Goal: Task Accomplishment & Management: Manage account settings

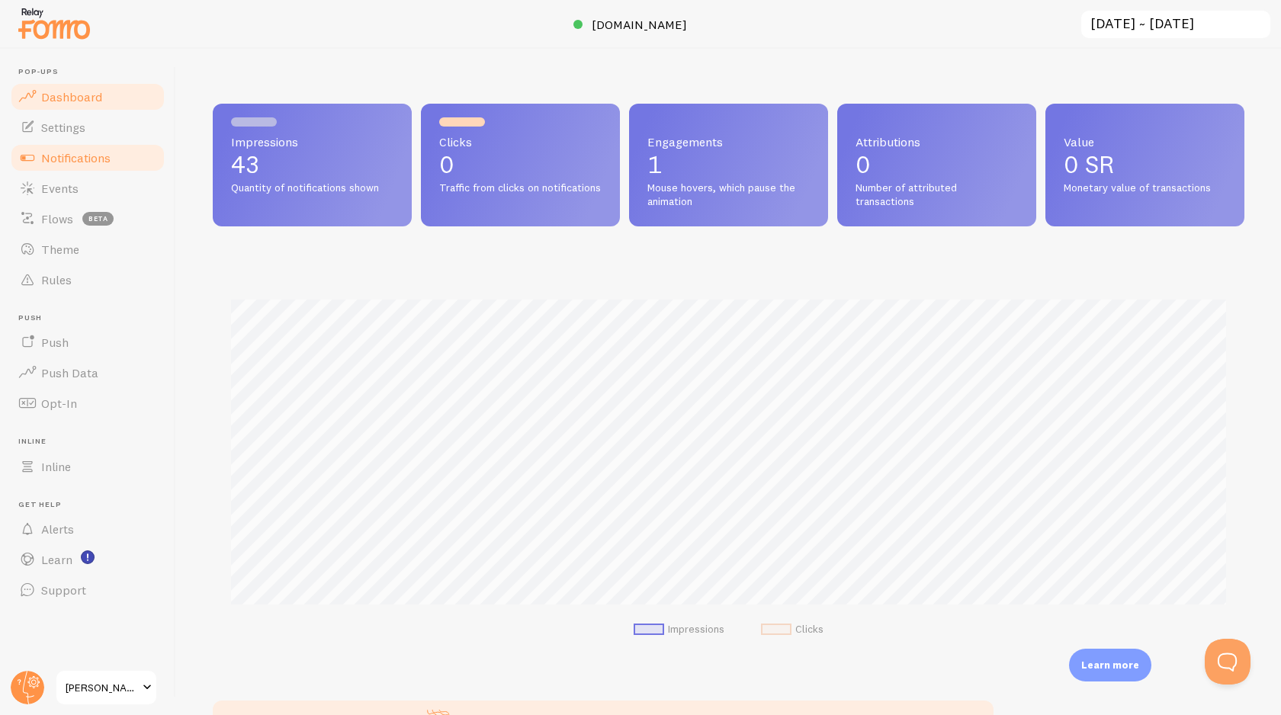
click at [86, 167] on link "Notifications" at bounding box center [87, 158] width 157 height 30
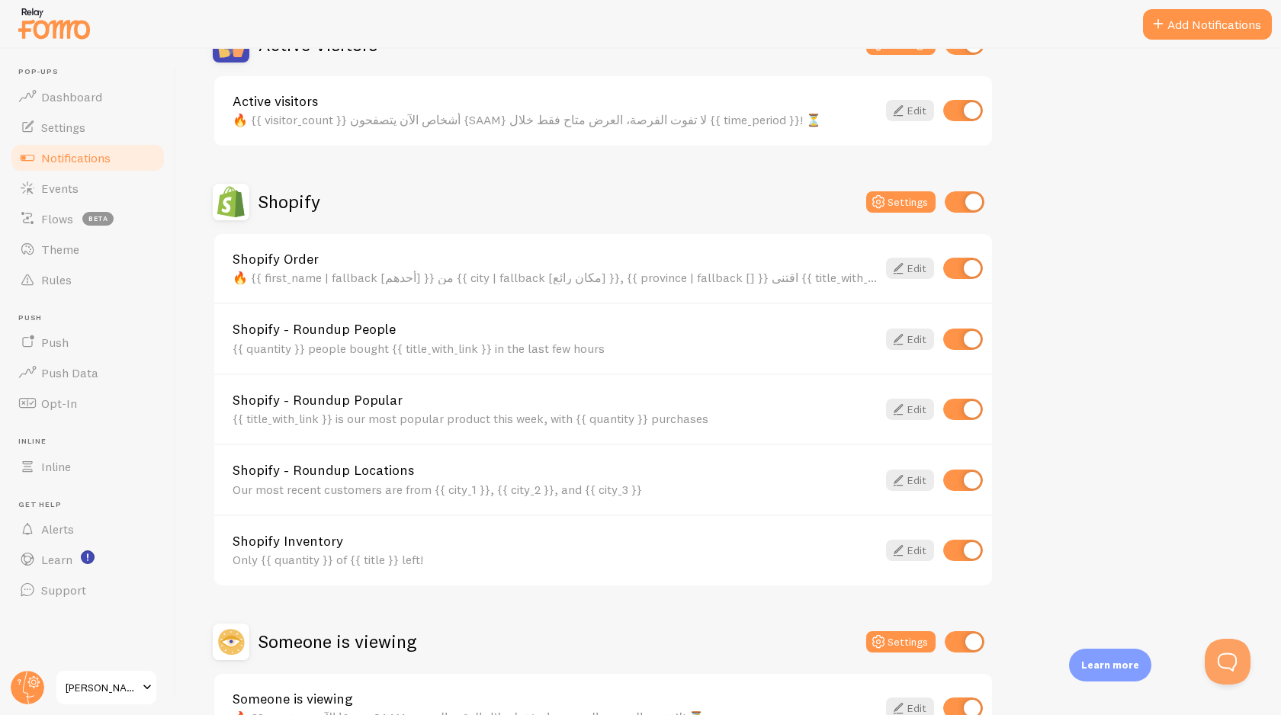
scroll to position [427, 0]
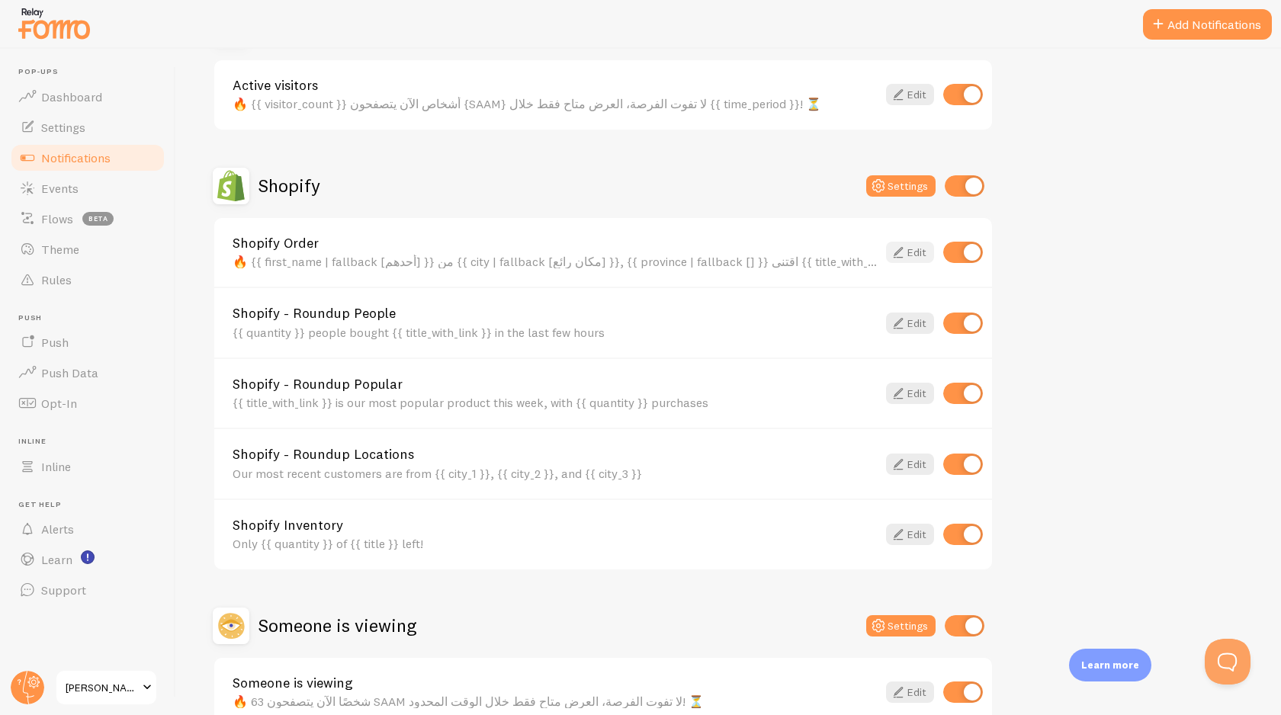
click at [922, 252] on link "Edit" at bounding box center [910, 252] width 48 height 21
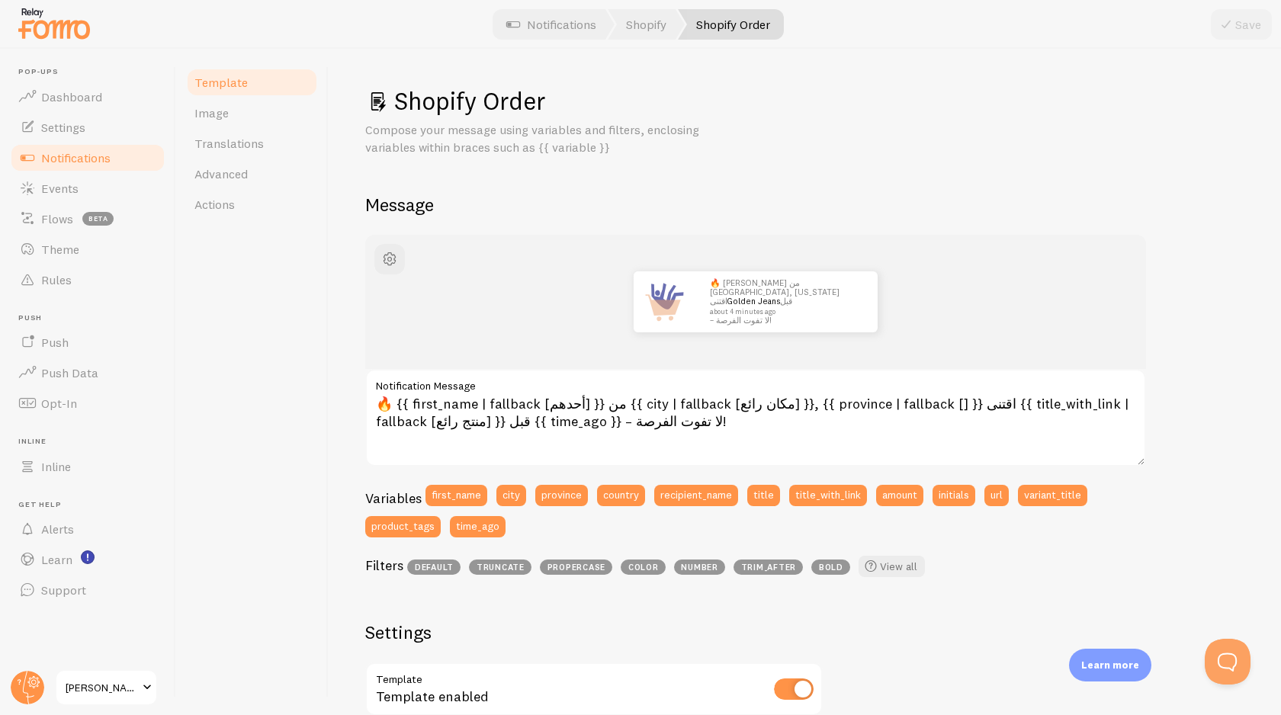
click at [69, 160] on span "Notifications" at bounding box center [75, 157] width 69 height 15
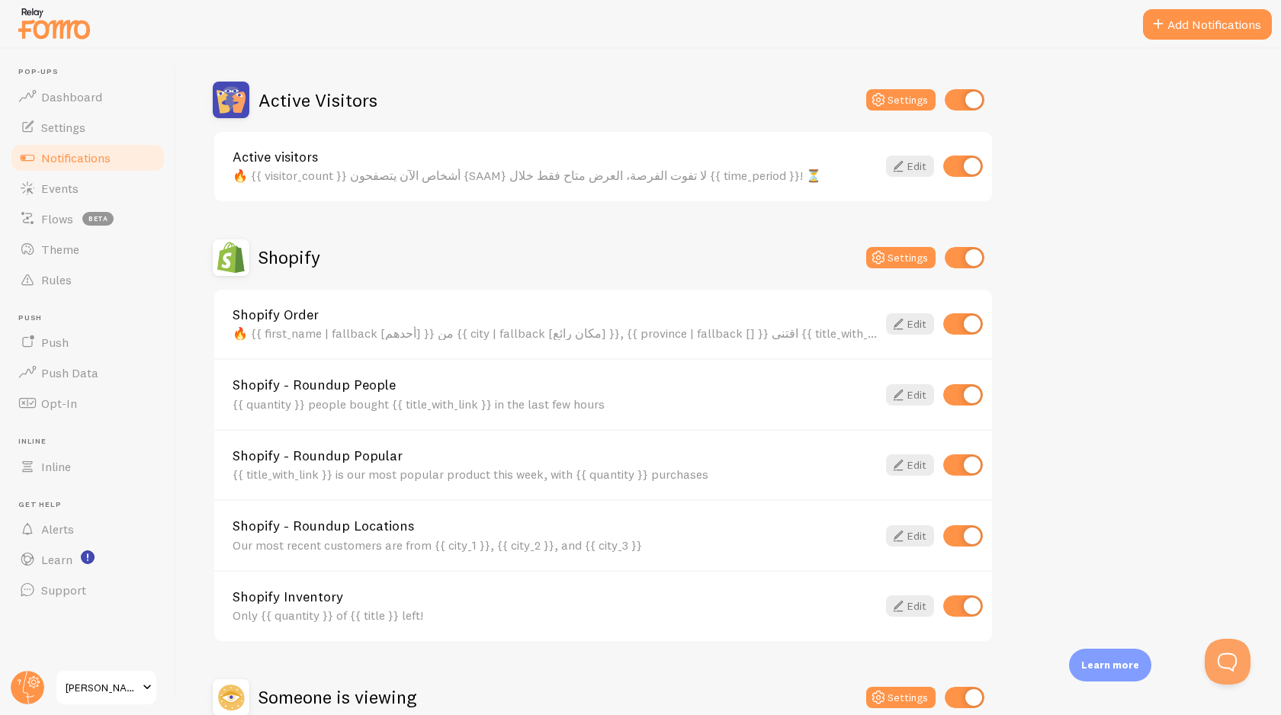
scroll to position [389, 0]
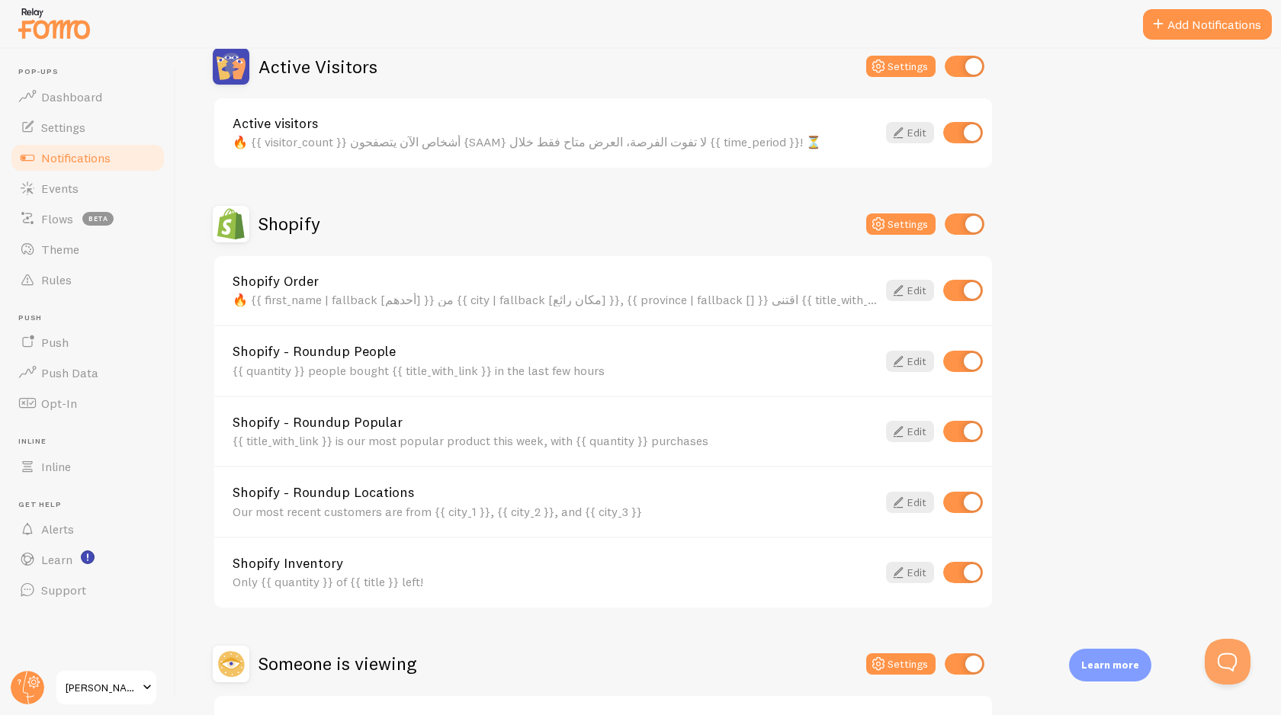
click at [966, 361] on input "checkbox" at bounding box center [963, 361] width 40 height 21
checkbox input "false"
click at [975, 433] on input "checkbox" at bounding box center [963, 431] width 40 height 21
checkbox input "false"
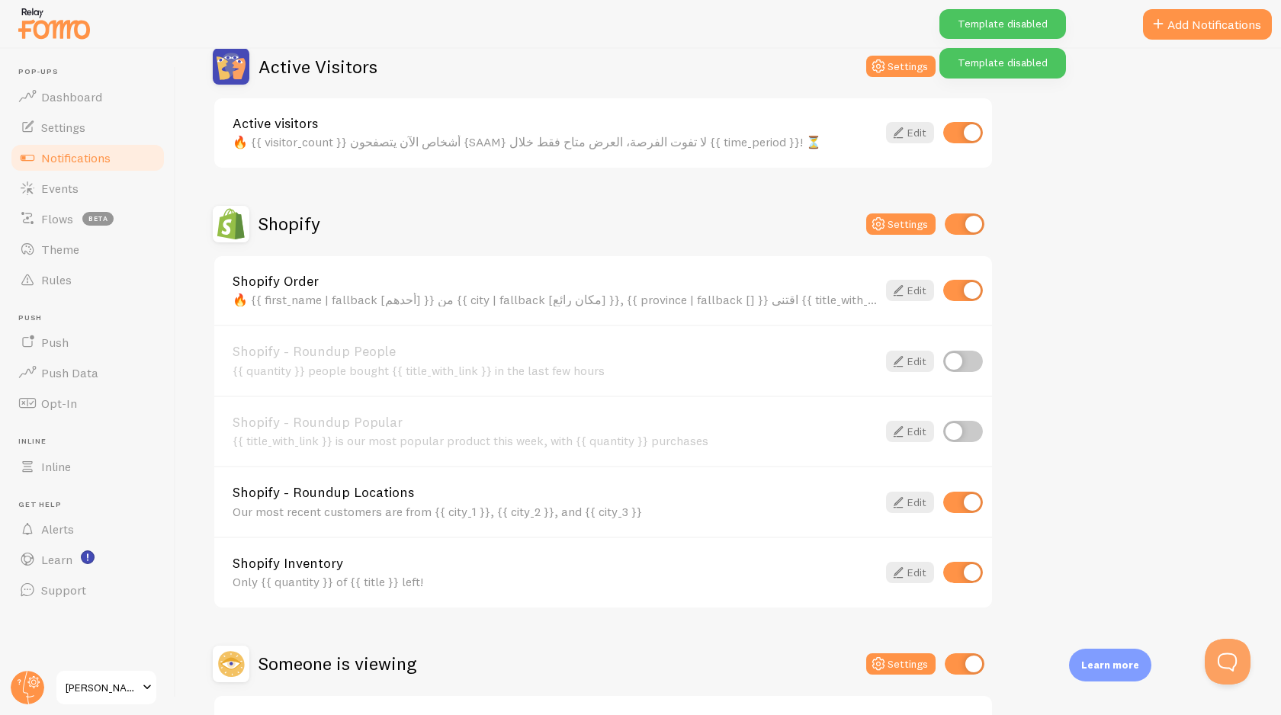
click at [975, 502] on input "checkbox" at bounding box center [963, 502] width 40 height 21
checkbox input "false"
click at [980, 572] on input "checkbox" at bounding box center [963, 572] width 40 height 21
checkbox input "false"
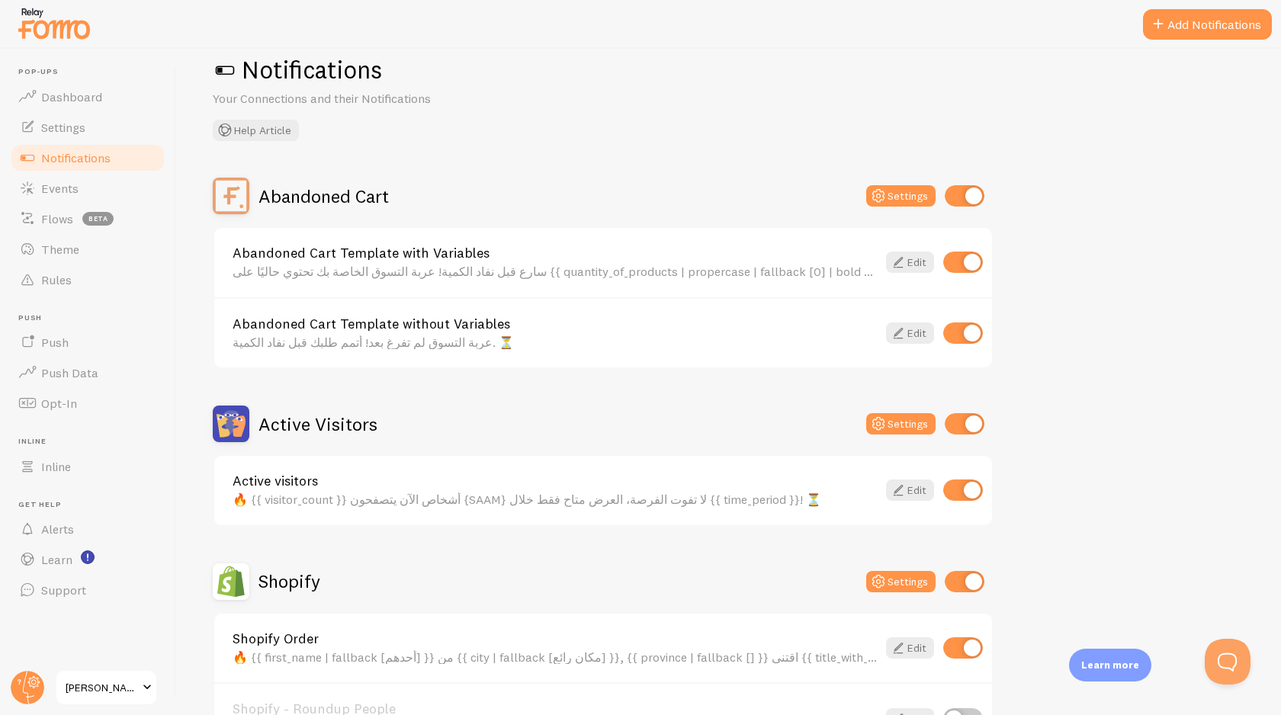
scroll to position [23, 0]
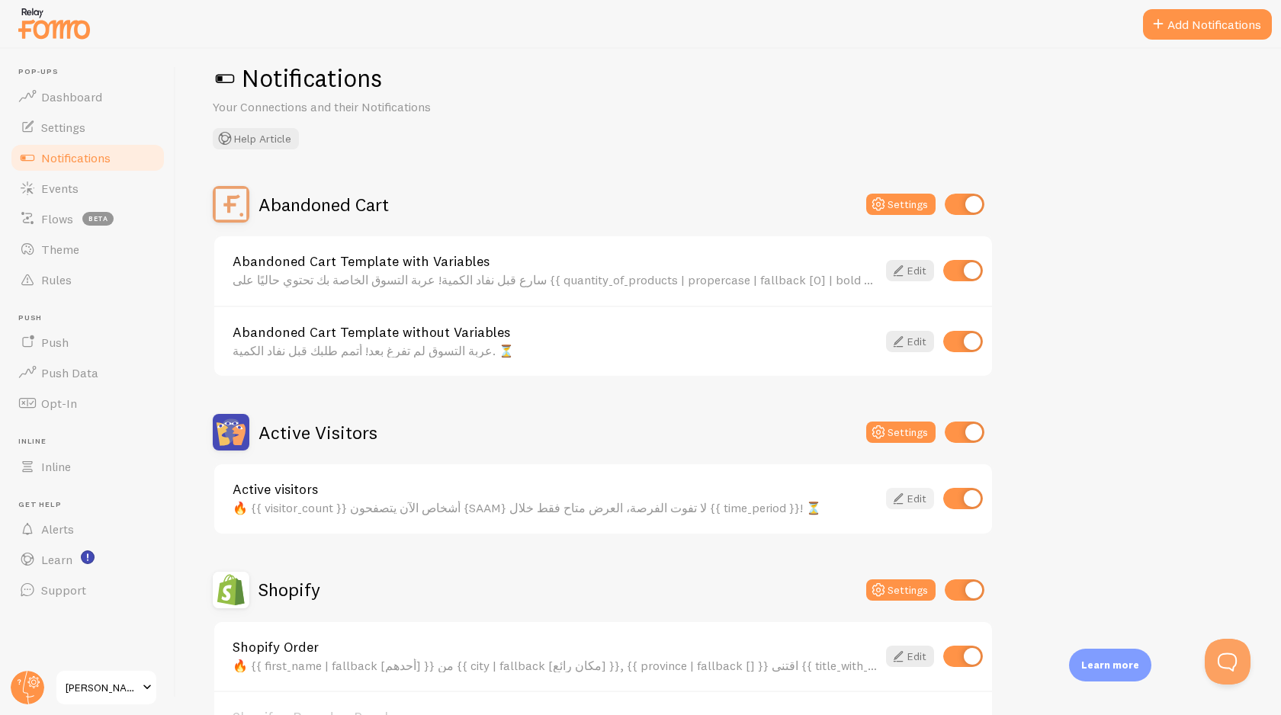
click at [912, 494] on link "Edit" at bounding box center [910, 498] width 48 height 21
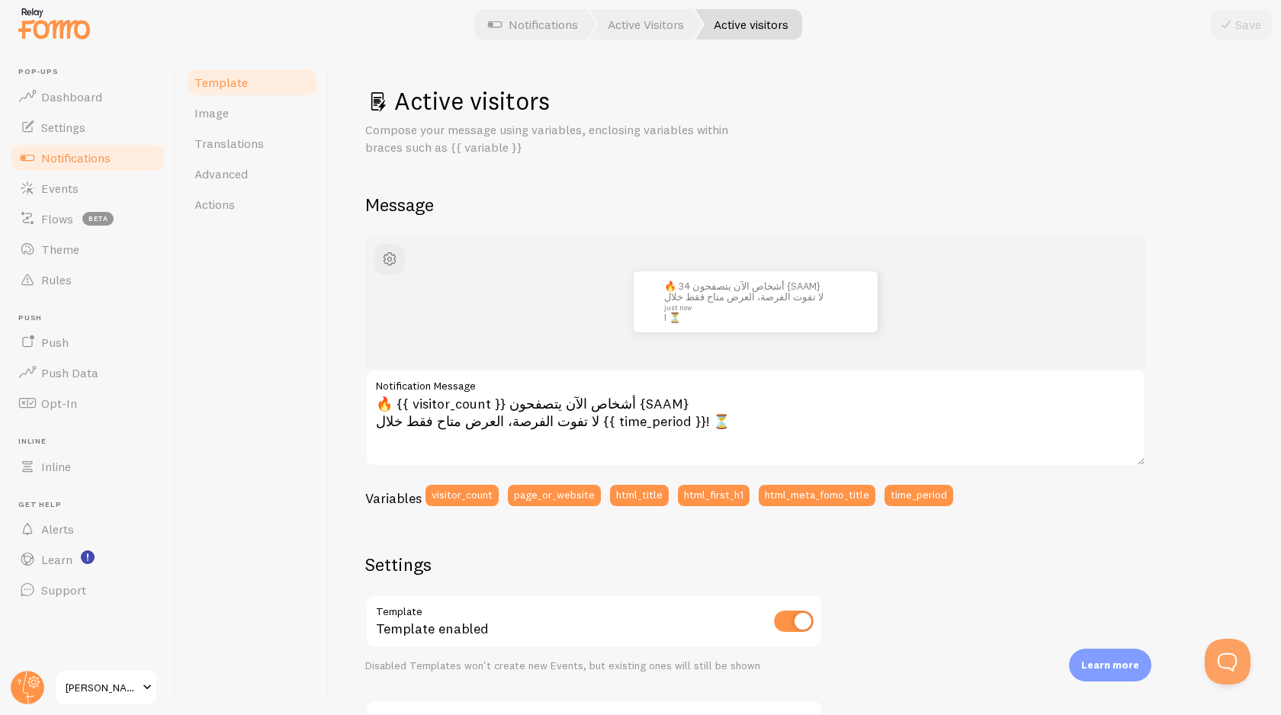
click at [97, 159] on span "Notifications" at bounding box center [75, 157] width 69 height 15
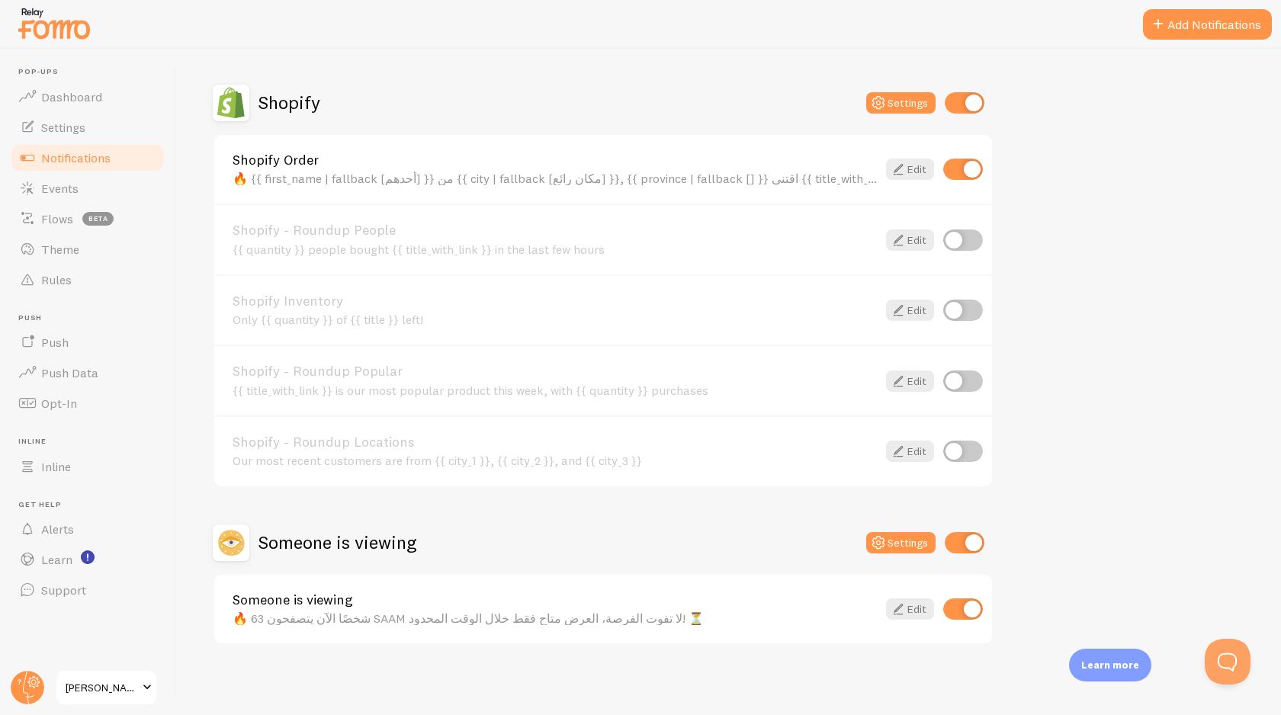
scroll to position [513, 0]
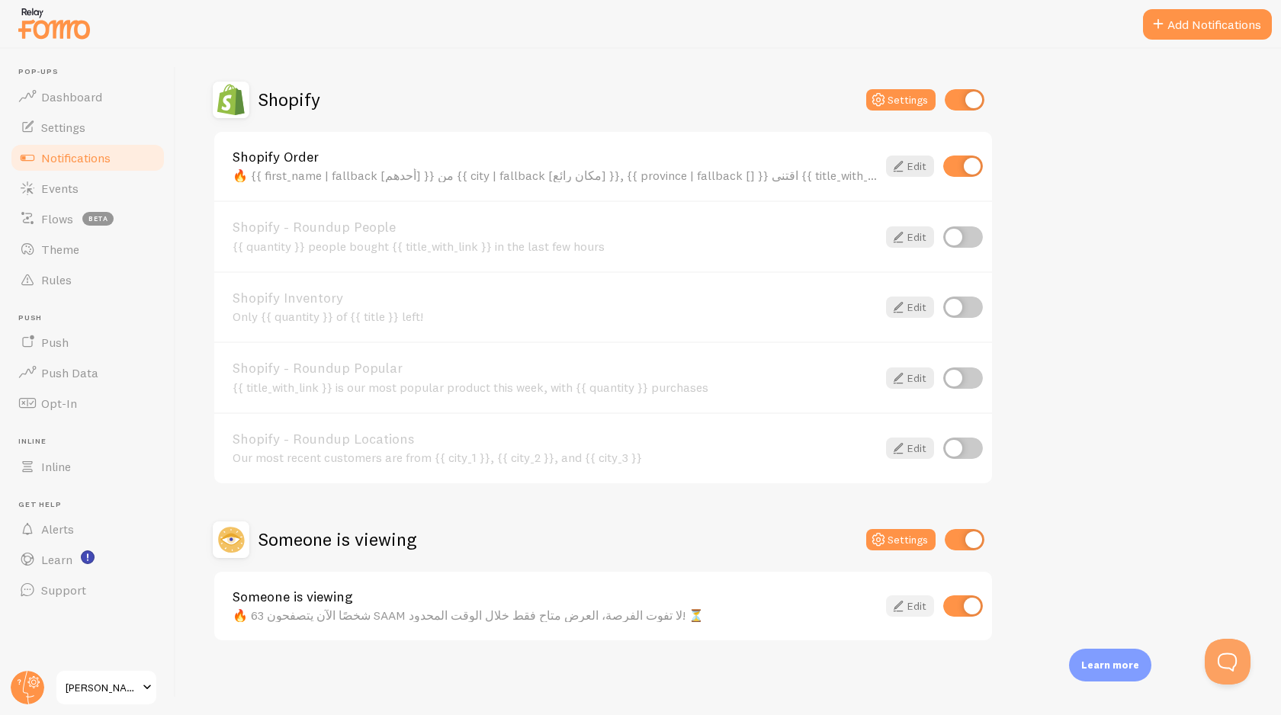
click at [912, 609] on link "Edit" at bounding box center [910, 605] width 48 height 21
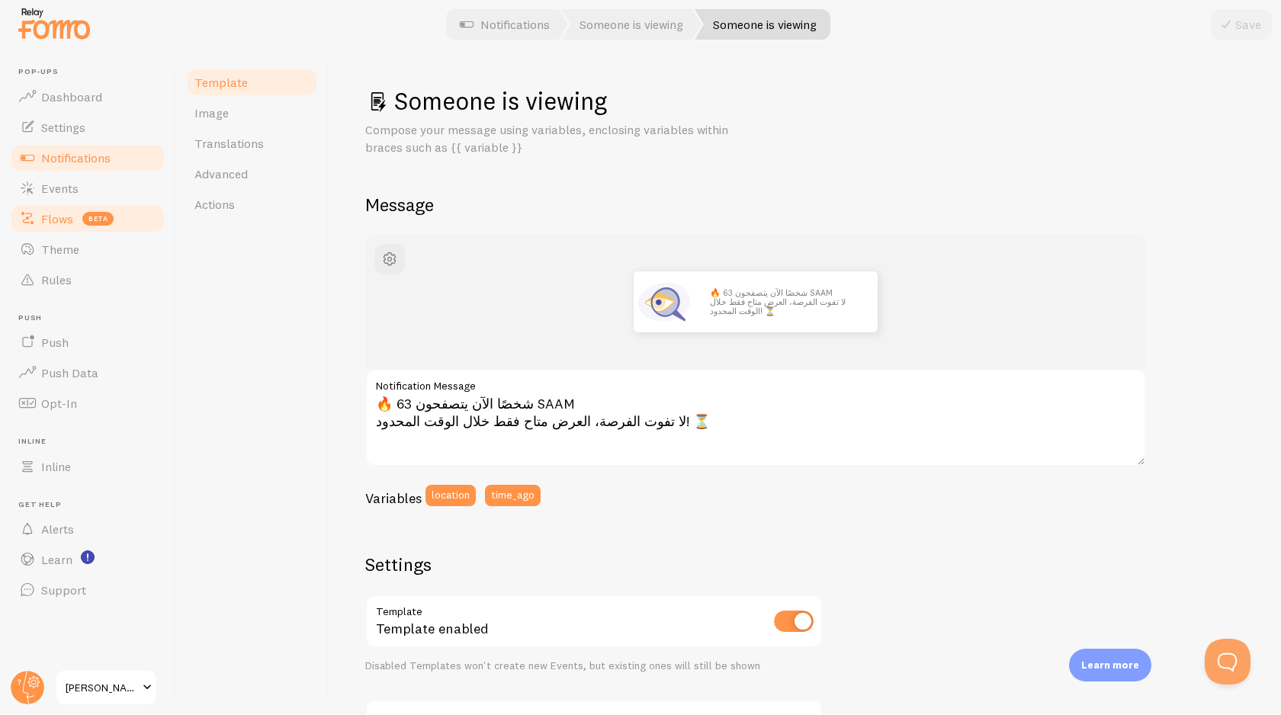
click at [56, 218] on span "Flows" at bounding box center [57, 218] width 32 height 15
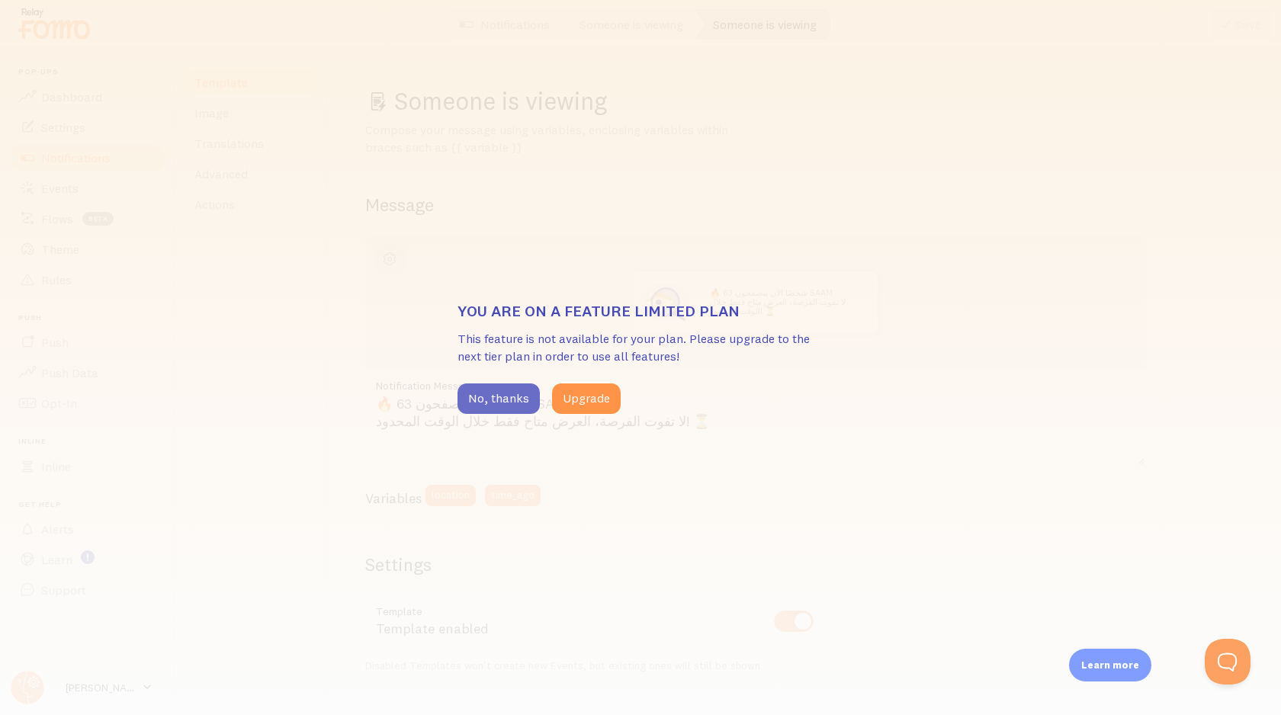
click at [507, 410] on button "No, thanks" at bounding box center [498, 398] width 82 height 30
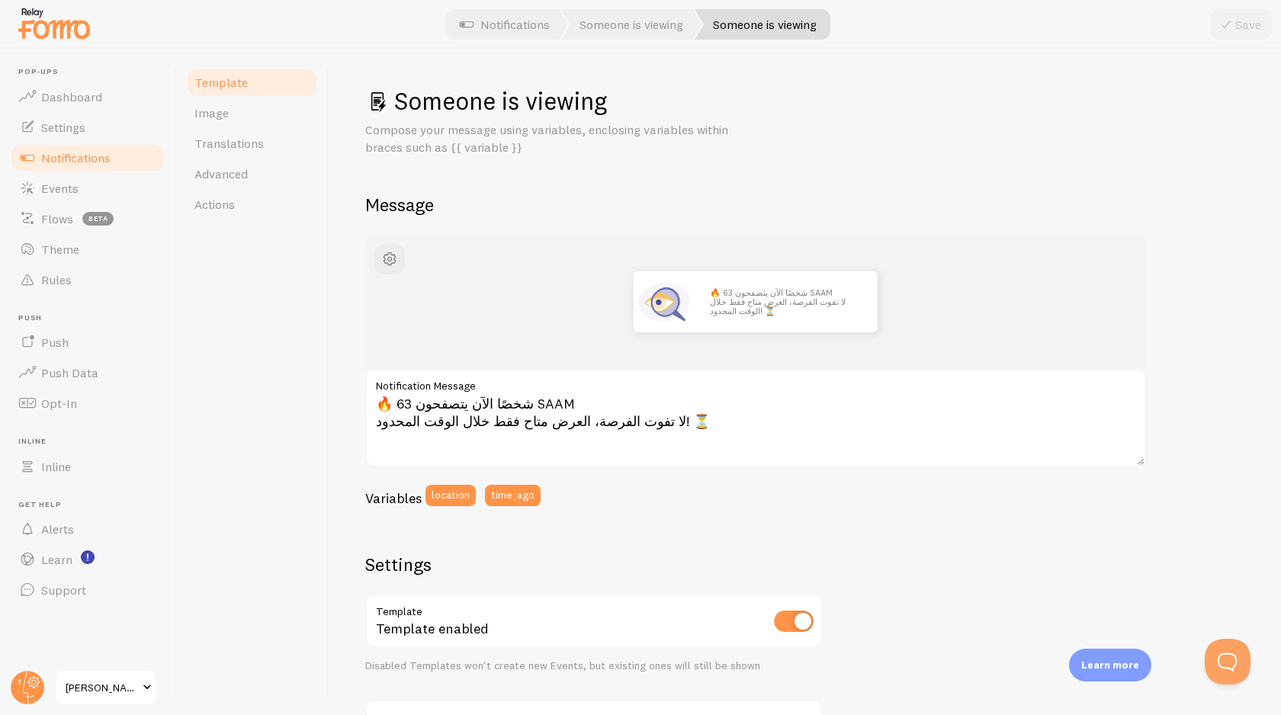
click at [79, 153] on span "Notifications" at bounding box center [75, 157] width 69 height 15
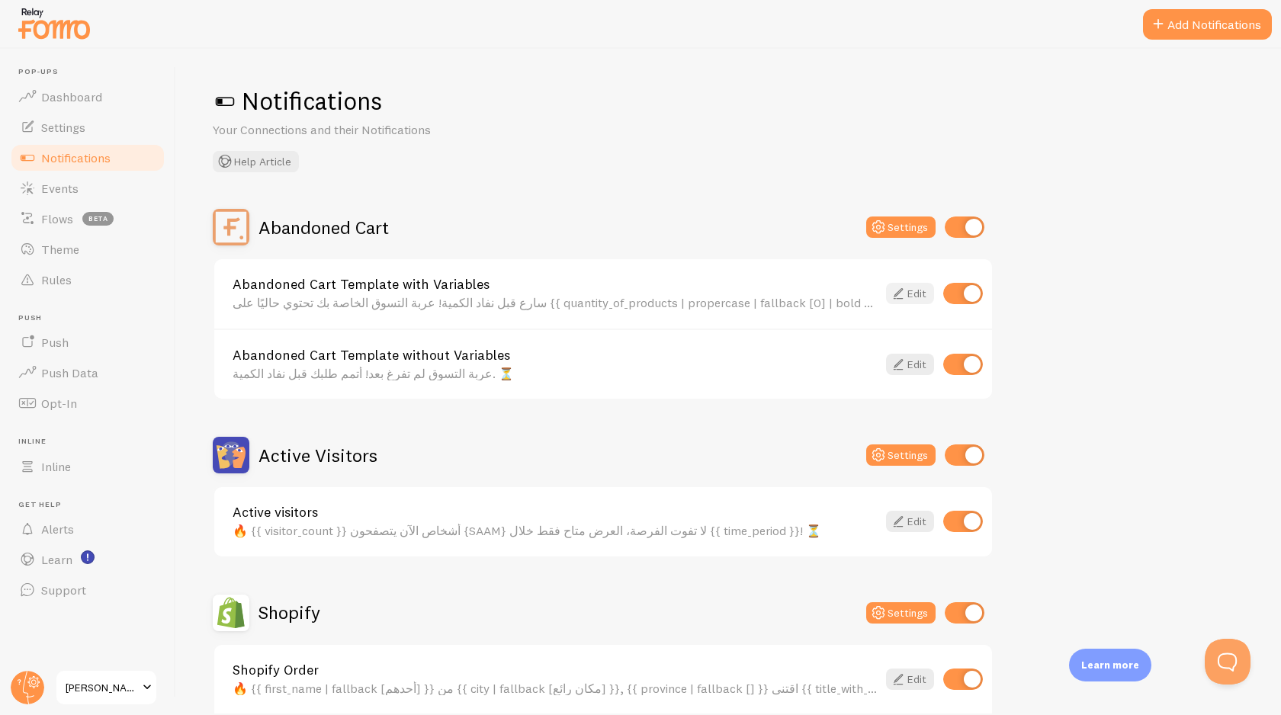
click at [914, 297] on link "Edit" at bounding box center [910, 293] width 48 height 21
click at [916, 360] on link "Edit" at bounding box center [910, 364] width 48 height 21
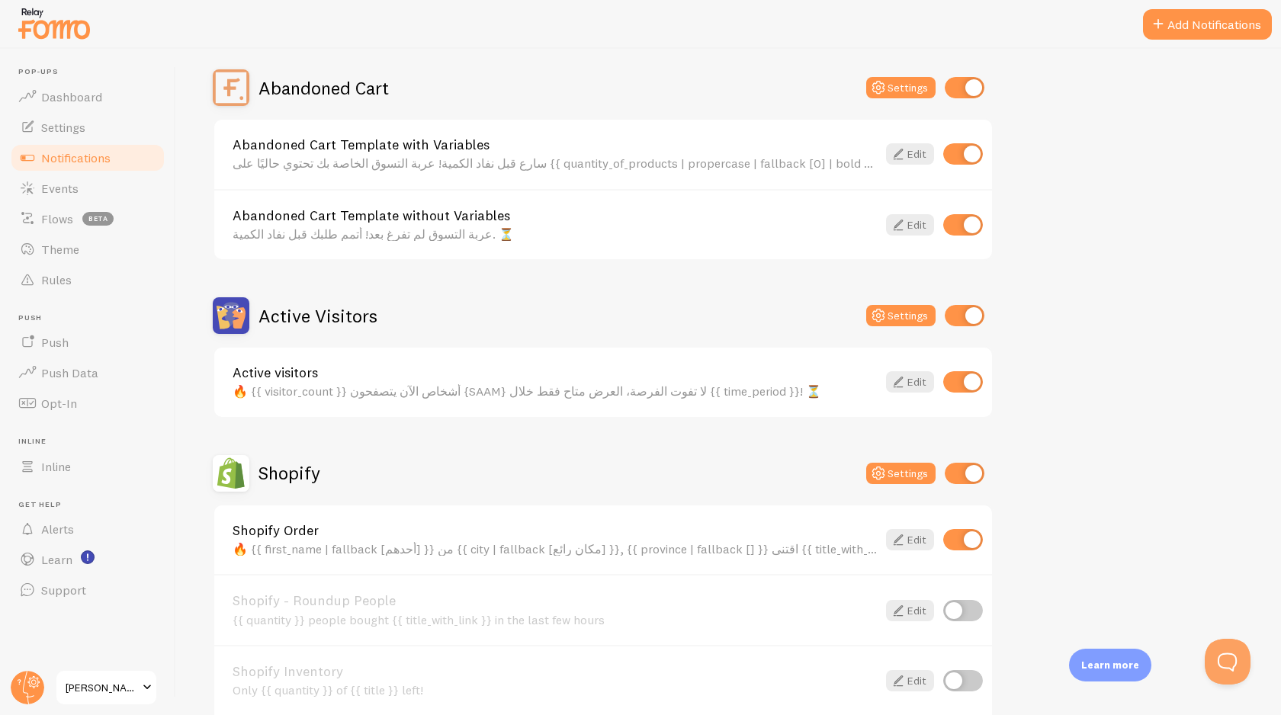
scroll to position [152, 0]
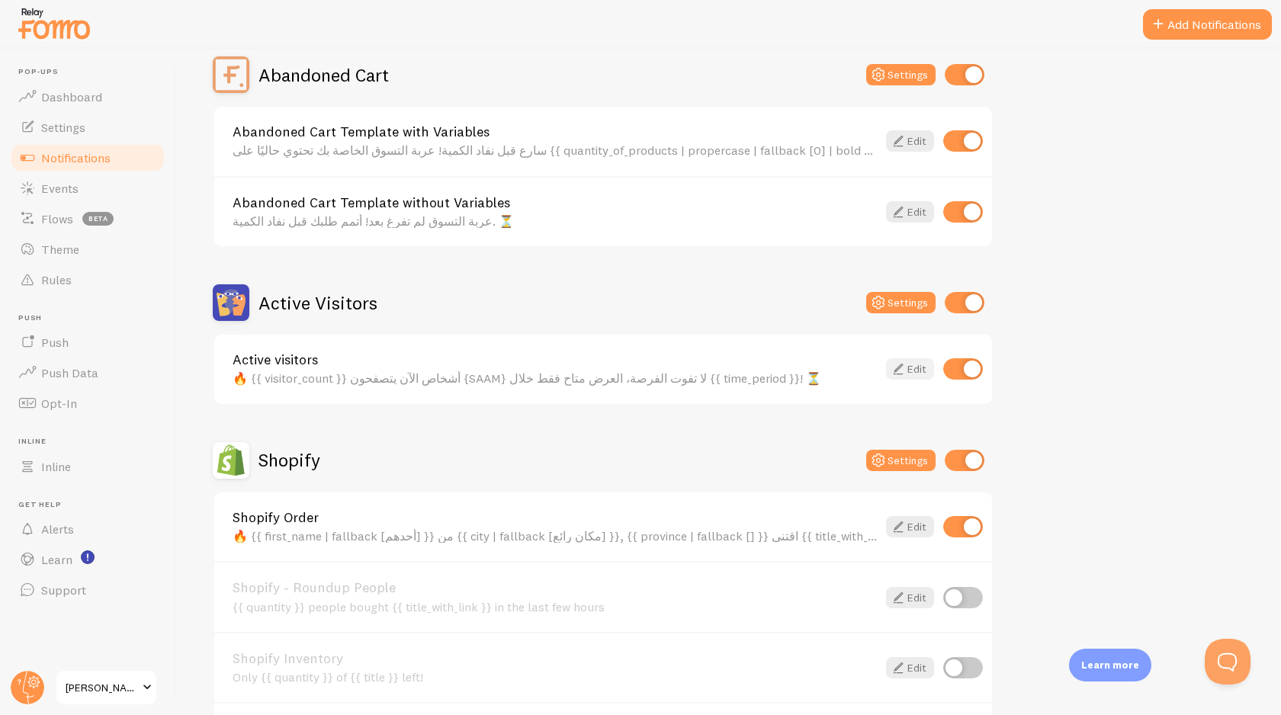
click at [903, 372] on icon at bounding box center [898, 369] width 18 height 18
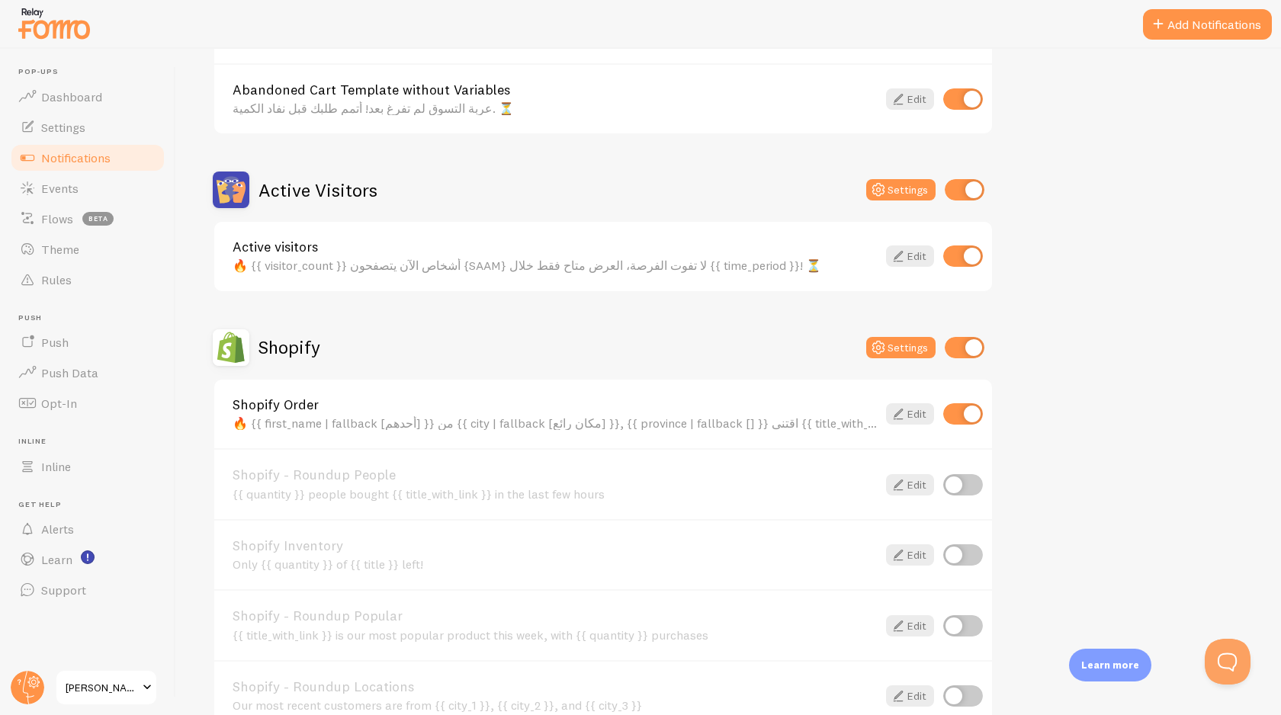
scroll to position [277, 0]
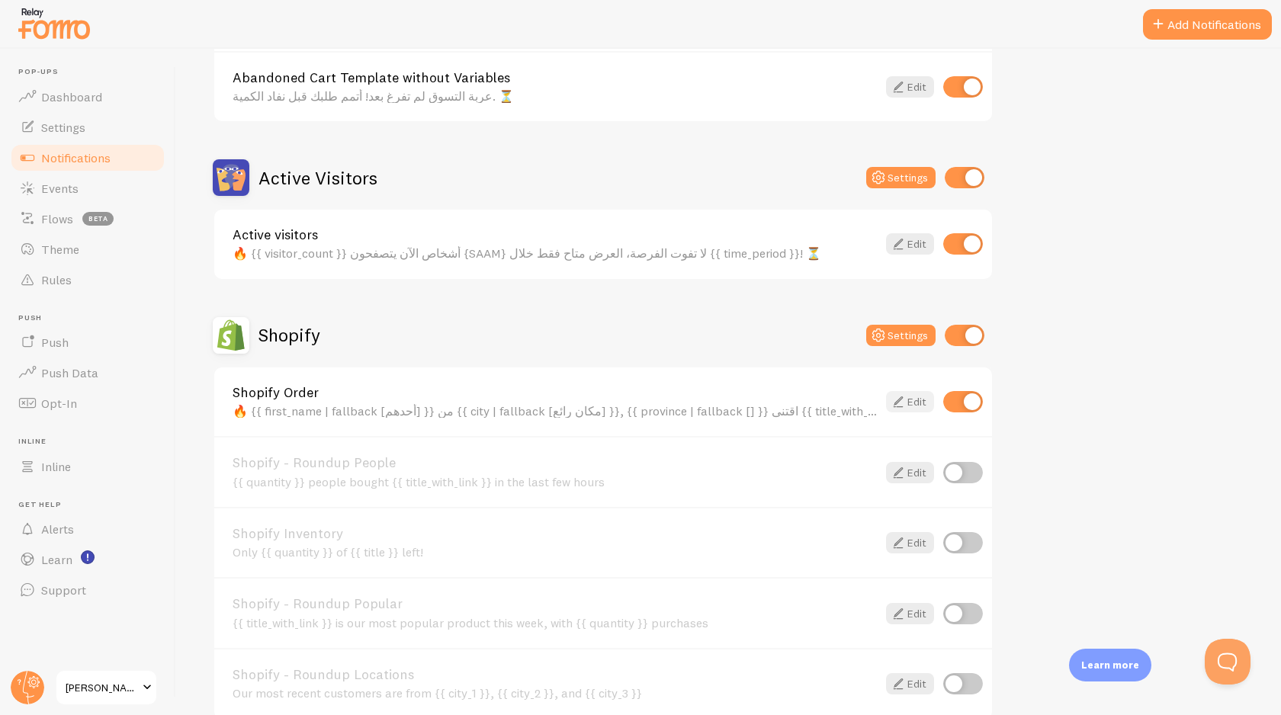
click at [915, 396] on link "Edit" at bounding box center [910, 401] width 48 height 21
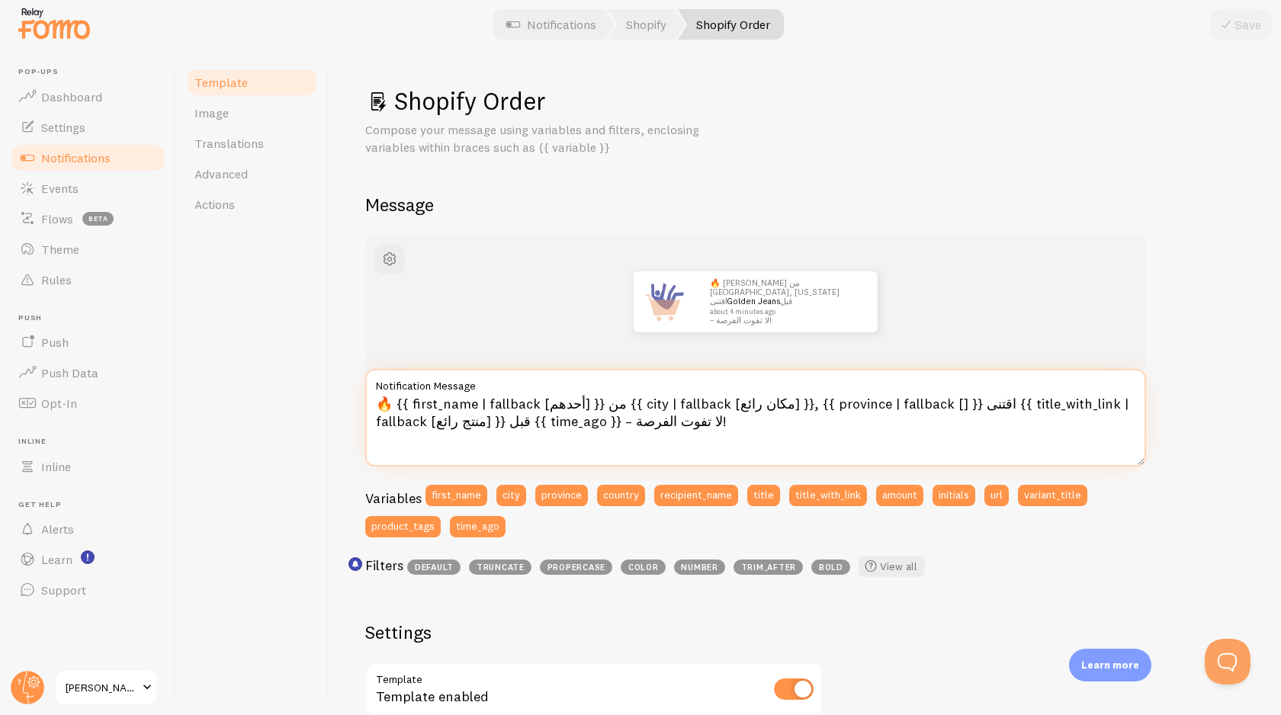
click at [514, 410] on textarea "🔥 {{ first_name | fallback [أحدهم] }} من {{ city | fallback [مكان رائع] }}, {{ …" at bounding box center [755, 418] width 781 height 98
click at [604, 418] on textarea "🔥 {{ first_name | fallback [أحدهم] }} من {{ city | fallback [مكان رائع] }}, {{ …" at bounding box center [755, 418] width 781 height 98
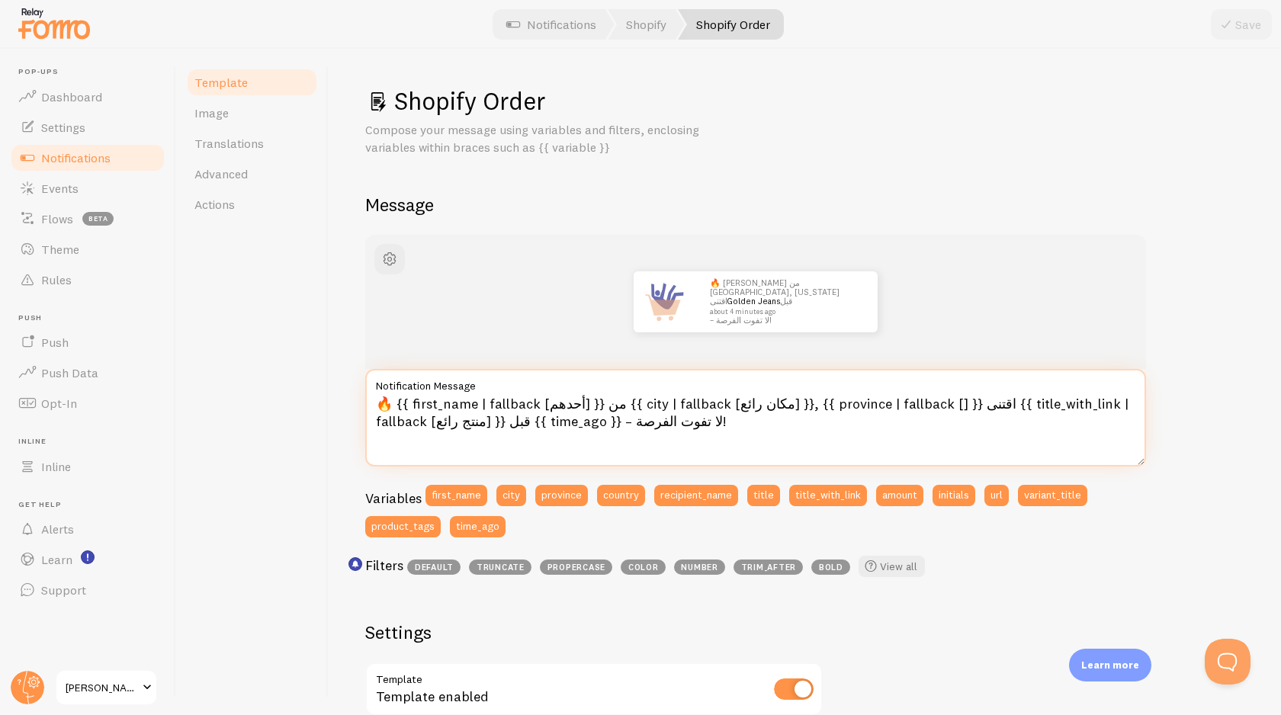
click at [604, 418] on textarea "🔥 {{ first_name | fallback [أحدهم] }} من {{ city | fallback [مكان رائع] }}, {{ …" at bounding box center [755, 418] width 781 height 98
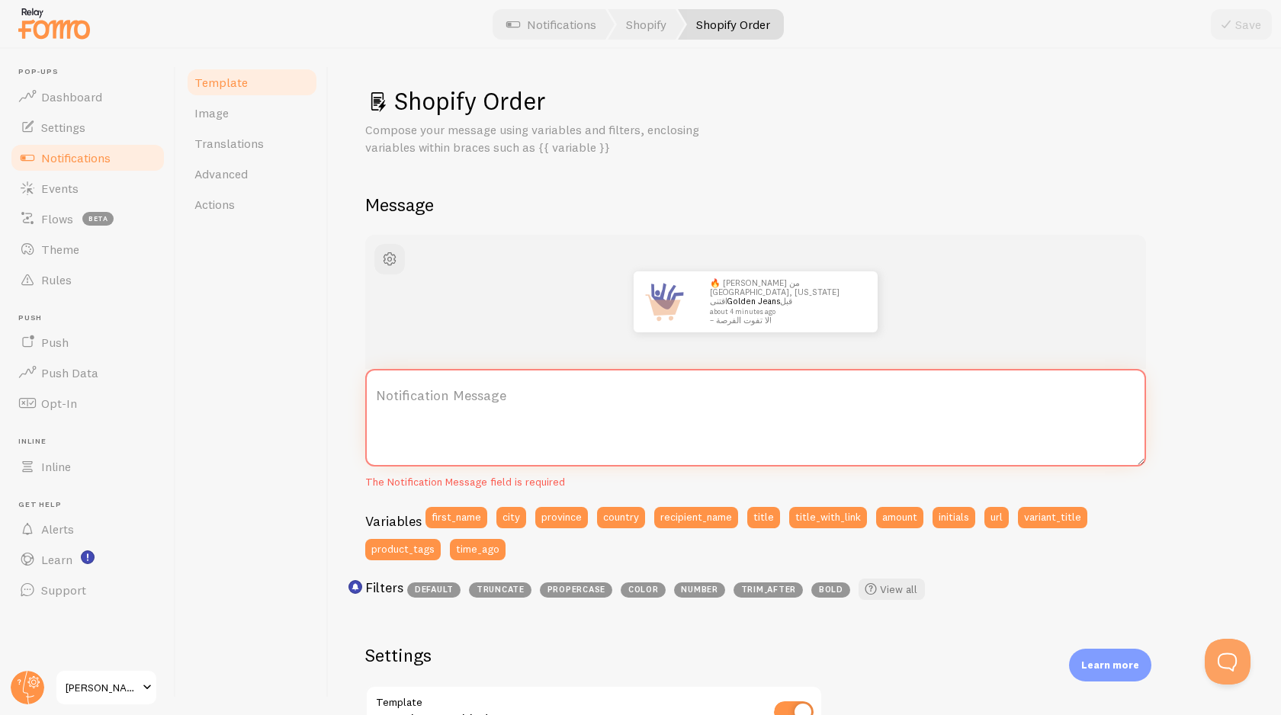
paste textarea "🔥 [DATE] العملاء من {{ city | default: "مكان رائع" }} اشترى {{ title_with_link …"
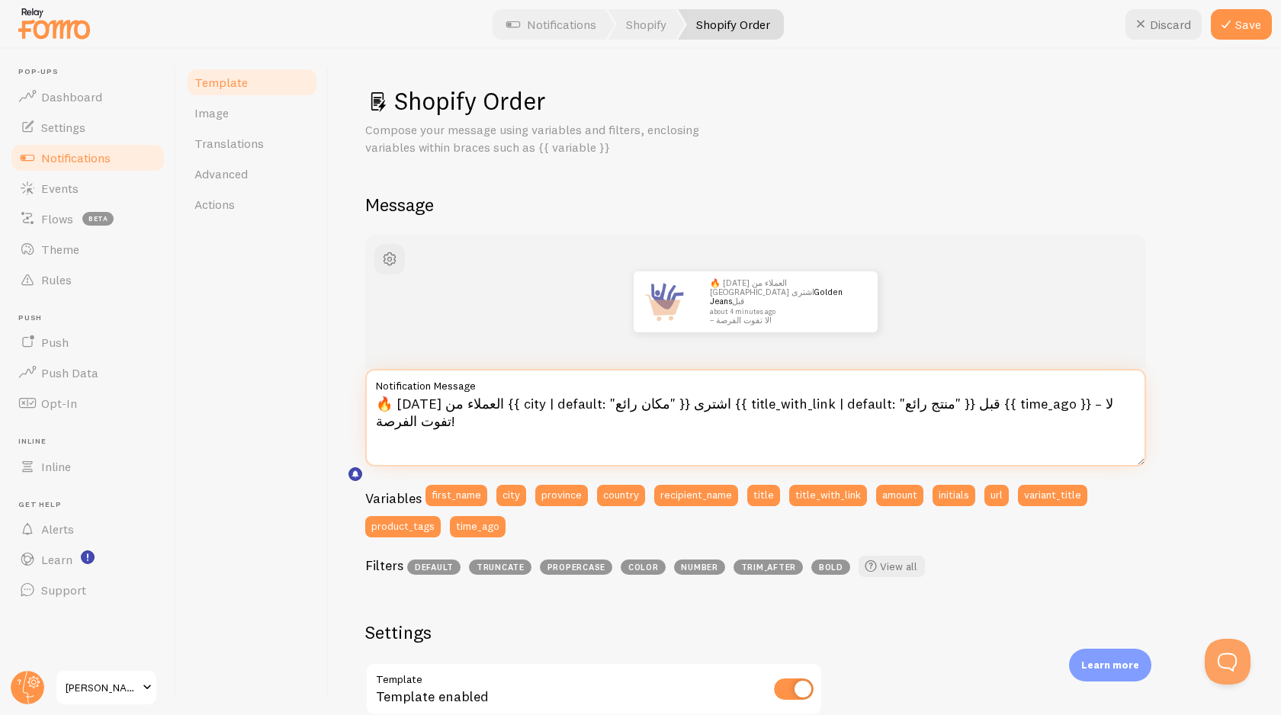
scroll to position [454, 0]
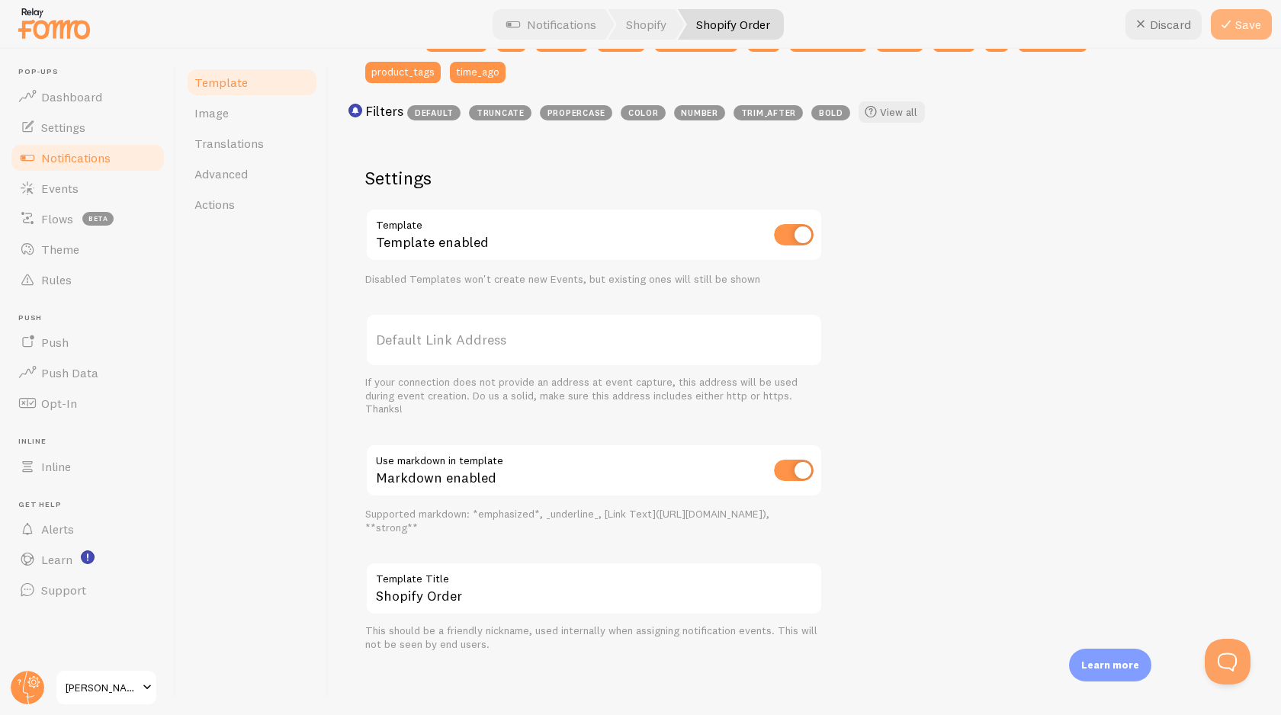
type textarea "🔥 [DATE] العملاء من {{ city | default: "مكان رائع" }} اشترى {{ title_with_link …"
click at [1245, 29] on button "Save" at bounding box center [1240, 24] width 61 height 30
